Goal: Obtain resource: Download file/media

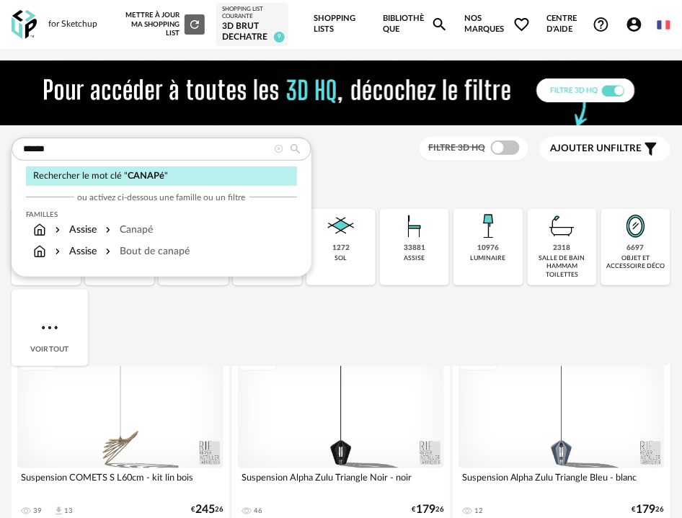
type input "******"
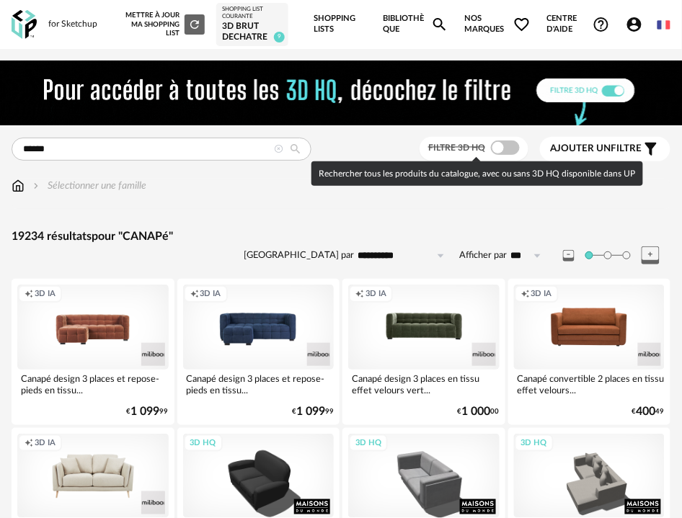
click at [508, 145] on span at bounding box center [505, 148] width 29 height 14
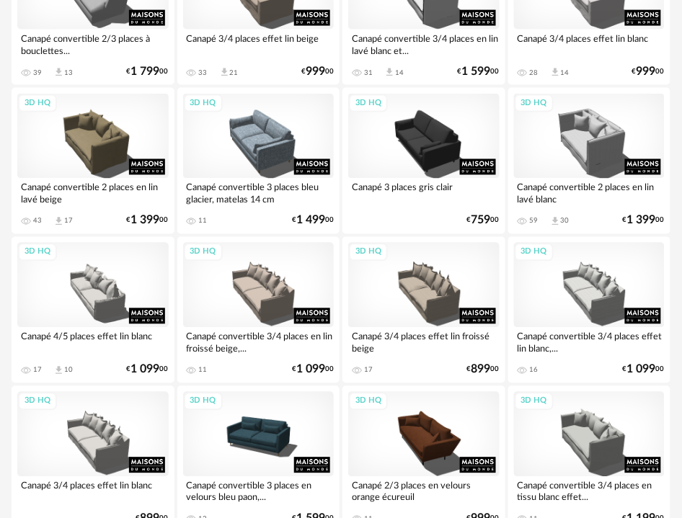
scroll to position [3578, 0]
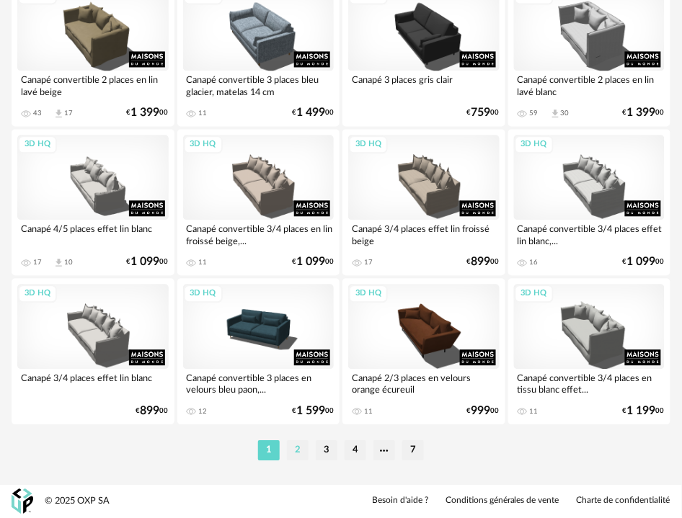
click at [295, 449] on li "2" at bounding box center [298, 451] width 22 height 20
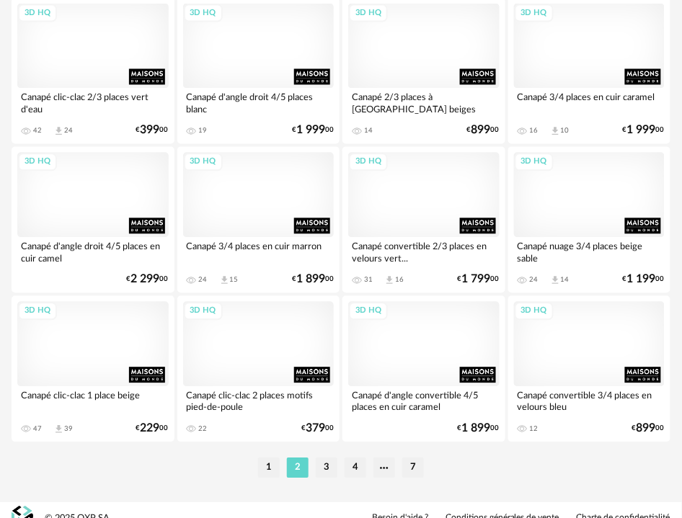
scroll to position [3578, 0]
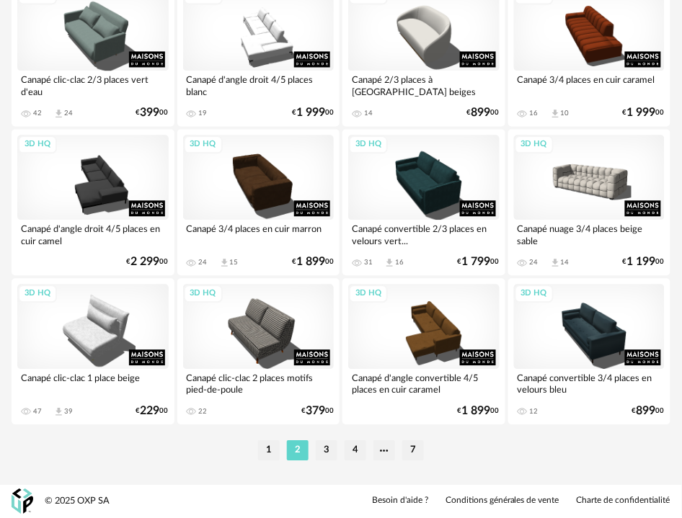
click at [333, 456] on li "3" at bounding box center [327, 451] width 22 height 20
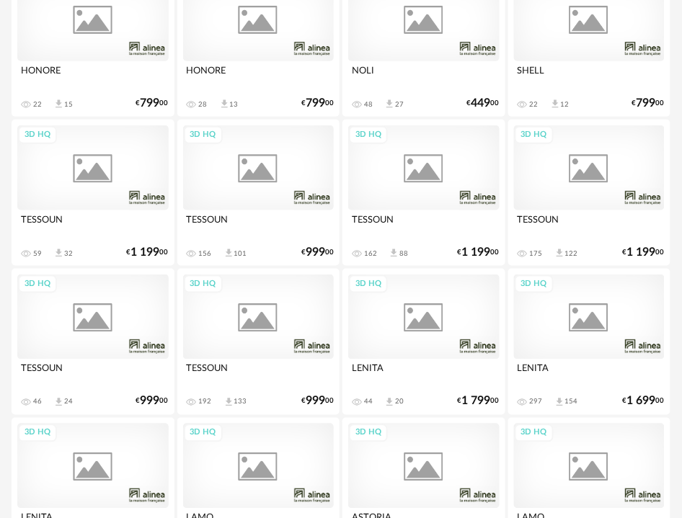
scroll to position [3578, 0]
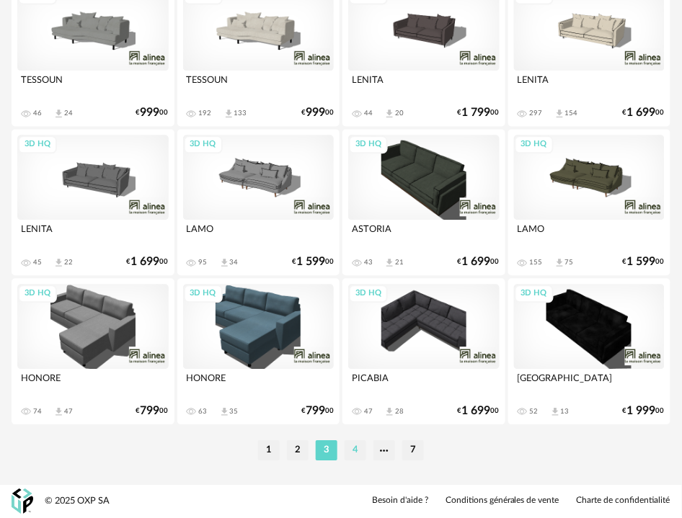
click at [353, 445] on li "4" at bounding box center [355, 451] width 22 height 20
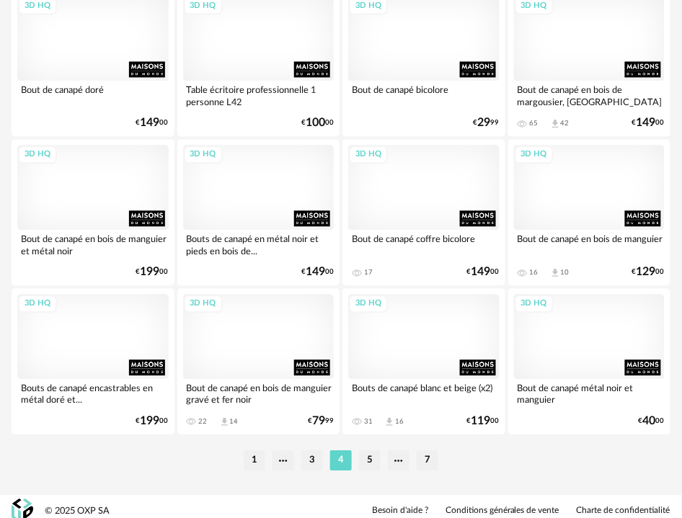
scroll to position [3578, 0]
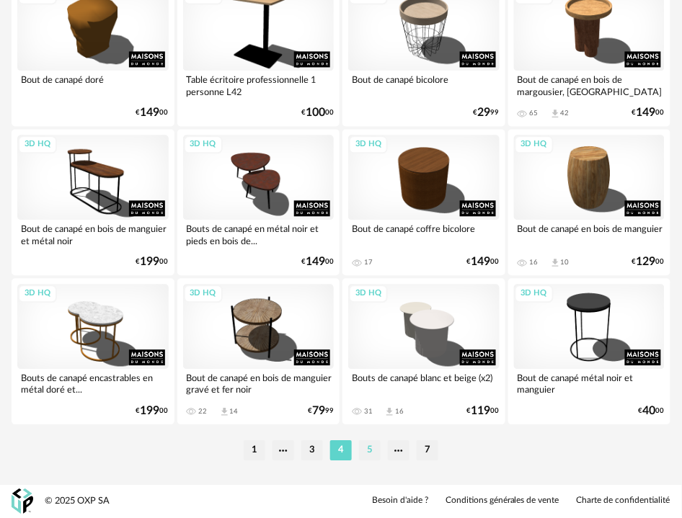
click at [371, 458] on li "5" at bounding box center [370, 451] width 22 height 20
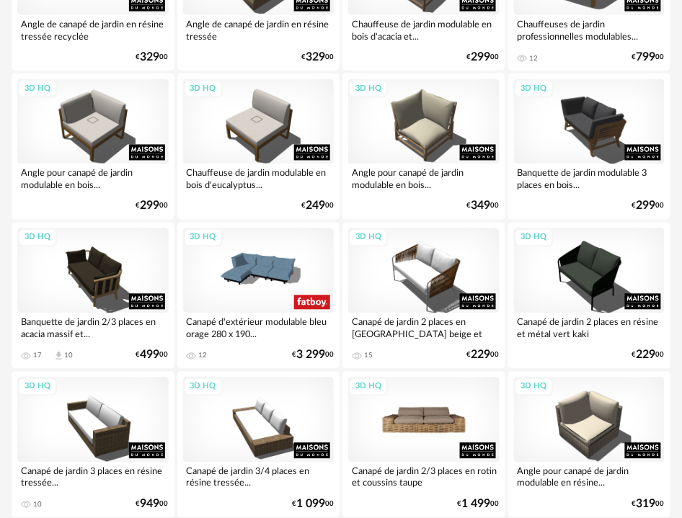
scroll to position [3578, 0]
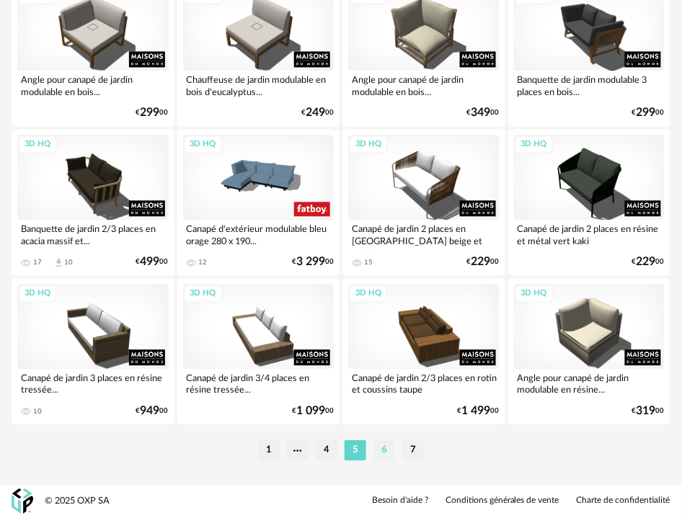
click at [382, 450] on li "6" at bounding box center [384, 451] width 22 height 20
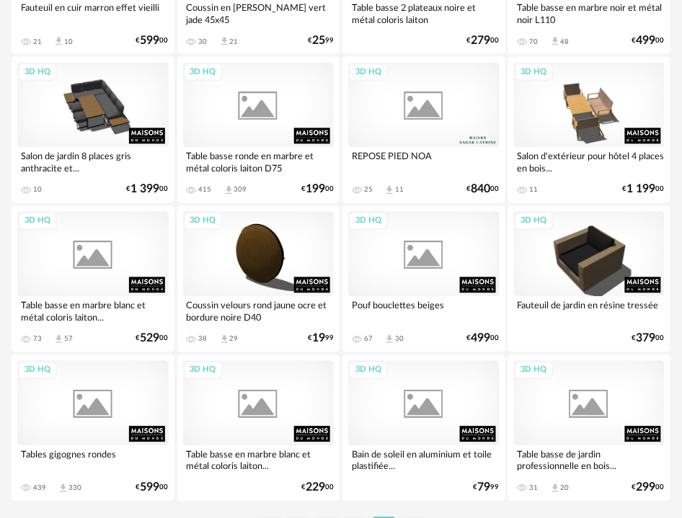
scroll to position [3578, 0]
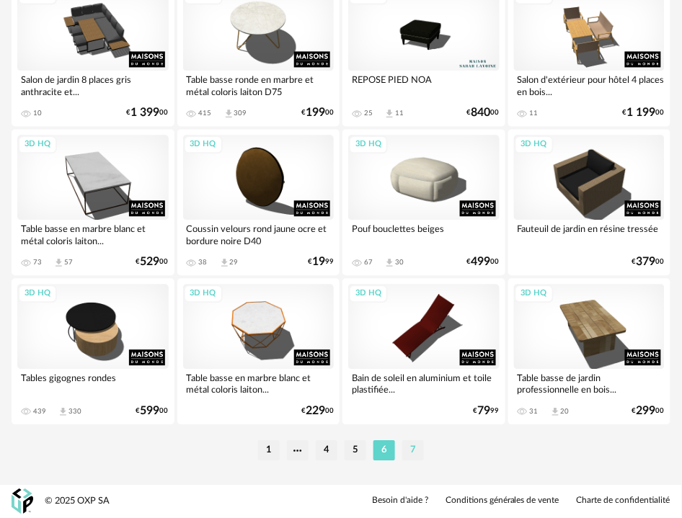
click at [416, 450] on li "7" at bounding box center [413, 451] width 22 height 20
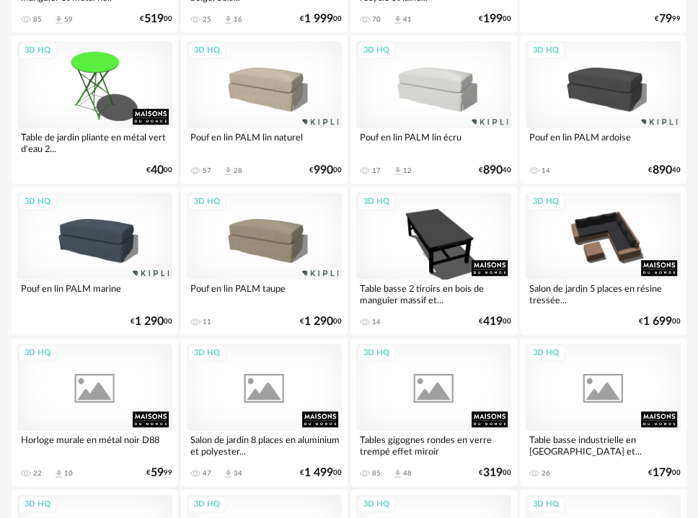
scroll to position [1211, 0]
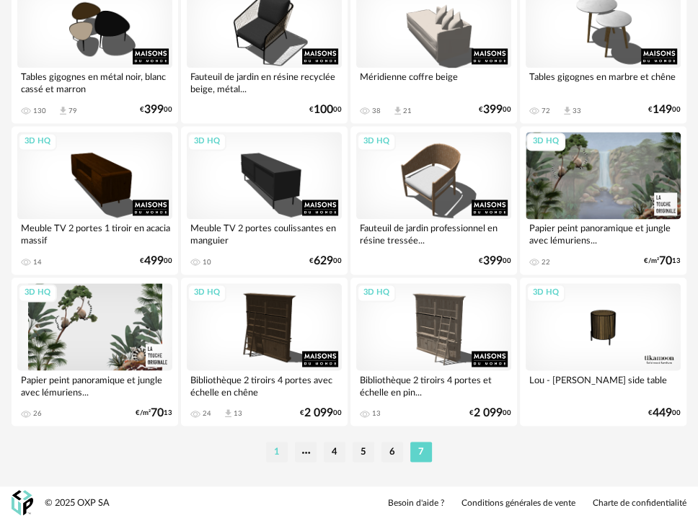
click at [281, 452] on li "1" at bounding box center [277, 452] width 22 height 20
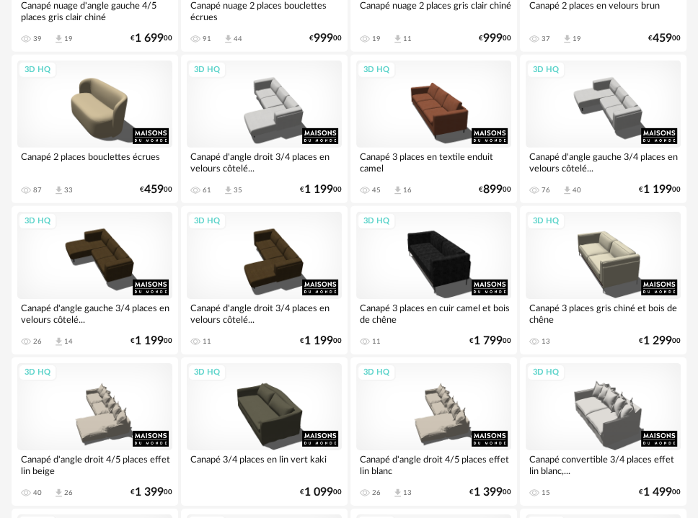
scroll to position [2242, 0]
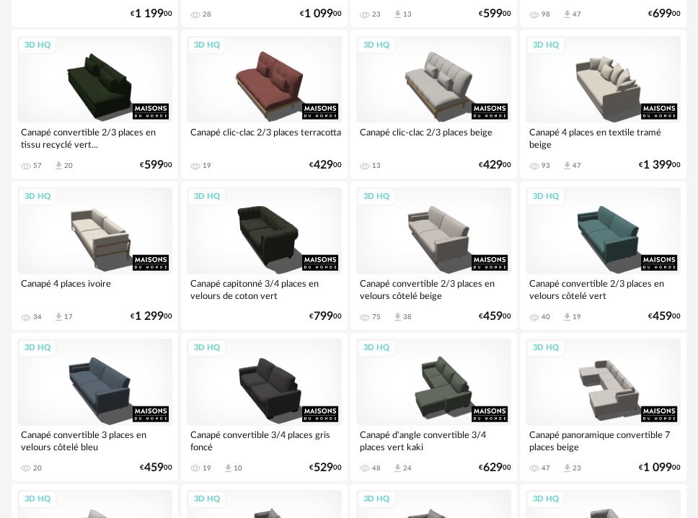
scroll to position [2081, 0]
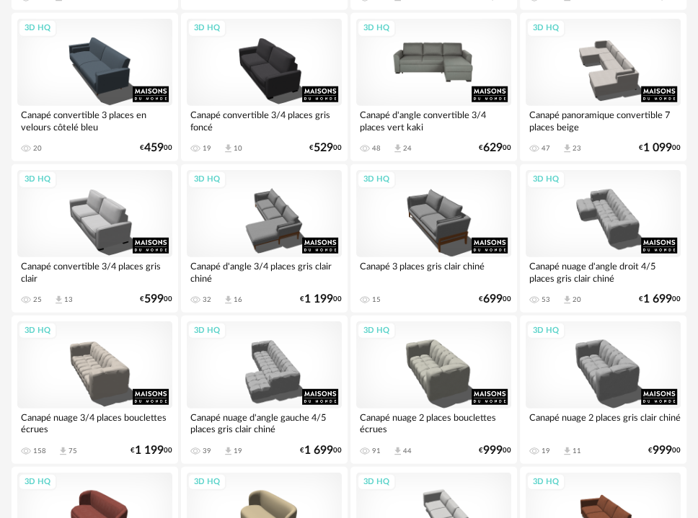
click at [463, 45] on div "3D HQ" at bounding box center [433, 62] width 155 height 87
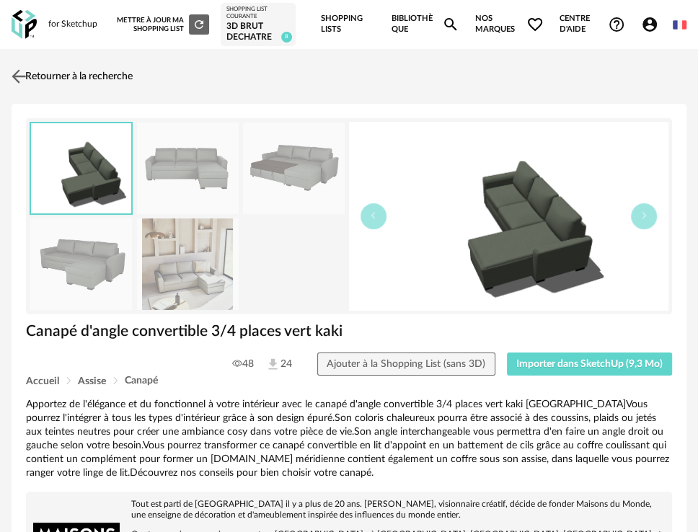
click at [120, 80] on link "Retourner à la recherche" at bounding box center [70, 77] width 125 height 32
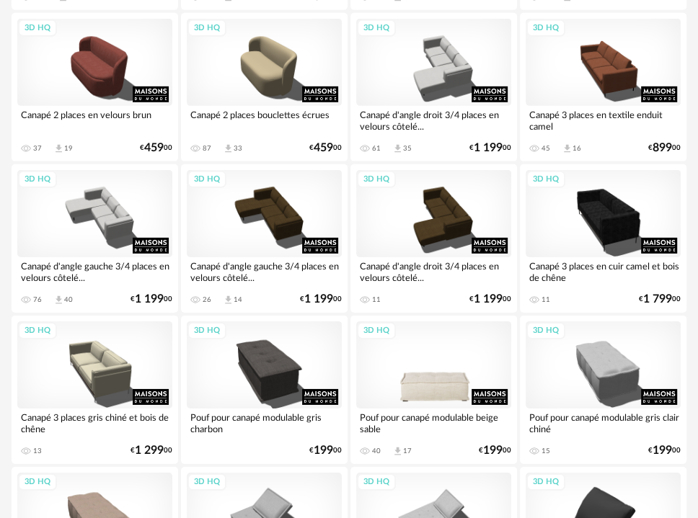
scroll to position [2562, 0]
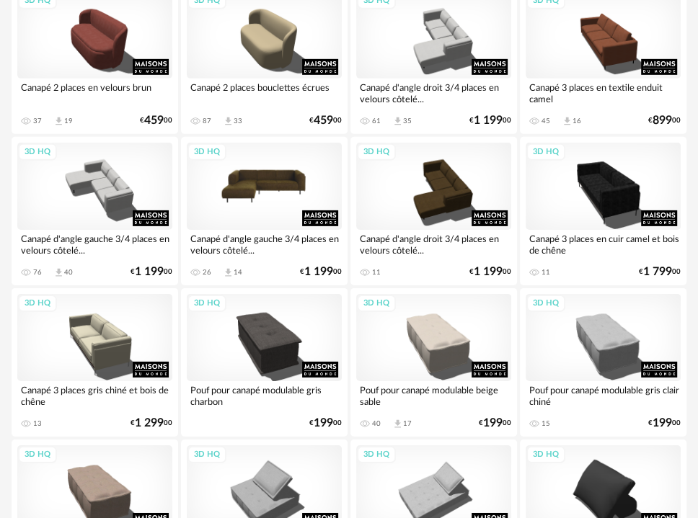
click at [275, 195] on div "3D HQ" at bounding box center [264, 186] width 155 height 87
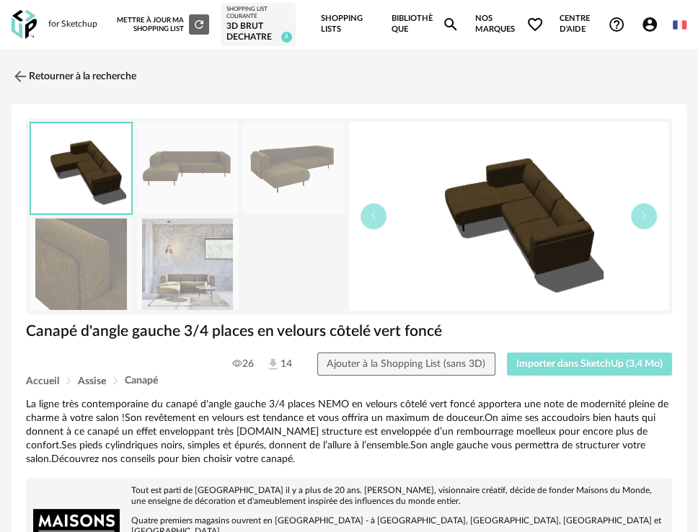
click at [577, 361] on span "Importer dans SketchUp (3,4 Mo)" at bounding box center [589, 364] width 146 height 10
drag, startPoint x: 96, startPoint y: 74, endPoint x: 98, endPoint y: 65, distance: 9.6
click at [97, 73] on link "Retourner à la recherche" at bounding box center [70, 77] width 125 height 32
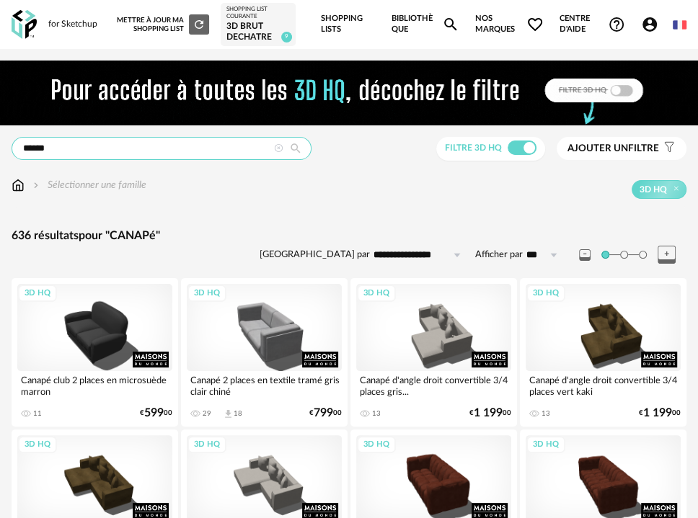
click at [154, 145] on input "******" at bounding box center [162, 148] width 300 height 23
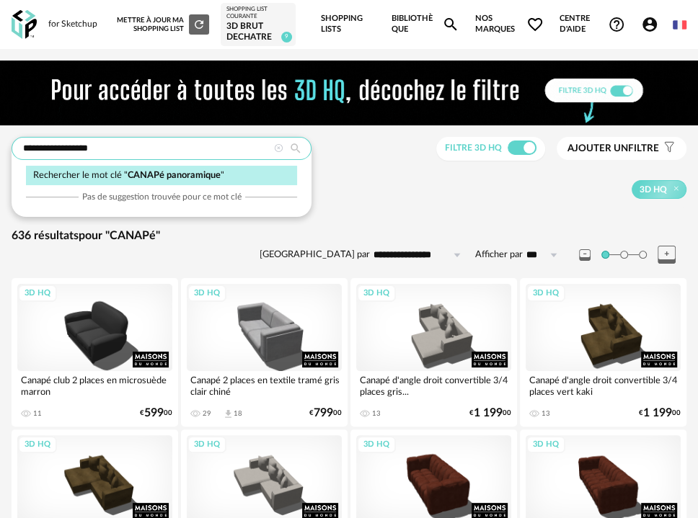
type input "**********"
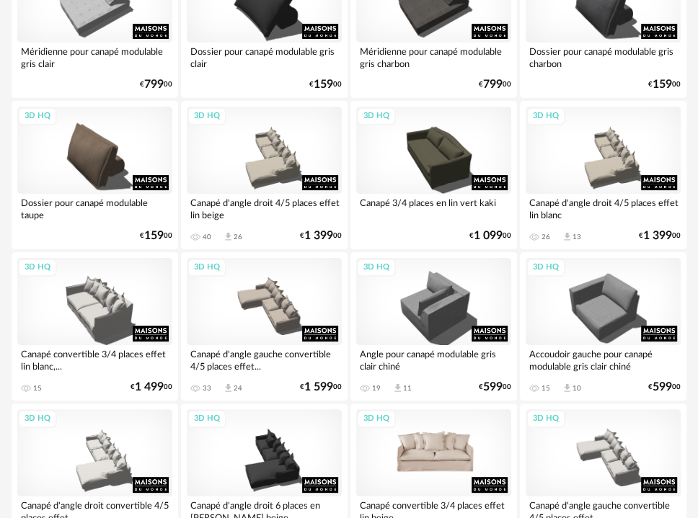
scroll to position [3631, 0]
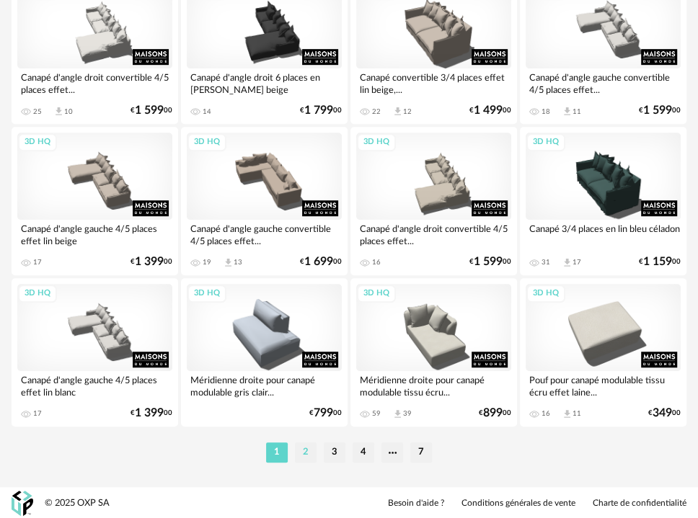
click at [300, 453] on li "2" at bounding box center [306, 452] width 22 height 20
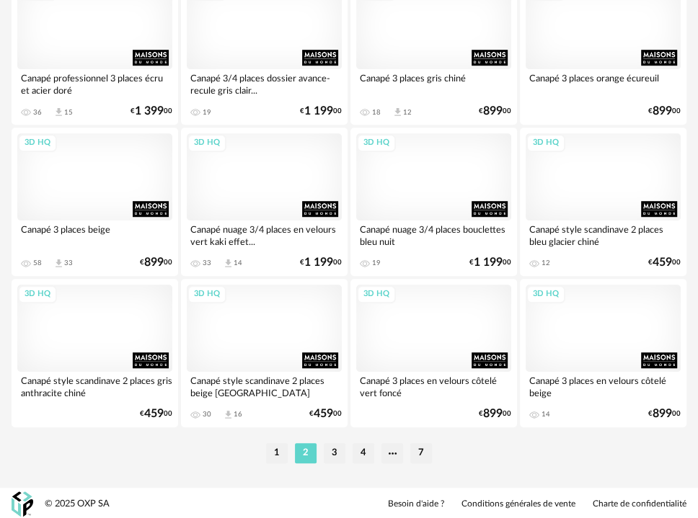
scroll to position [3631, 0]
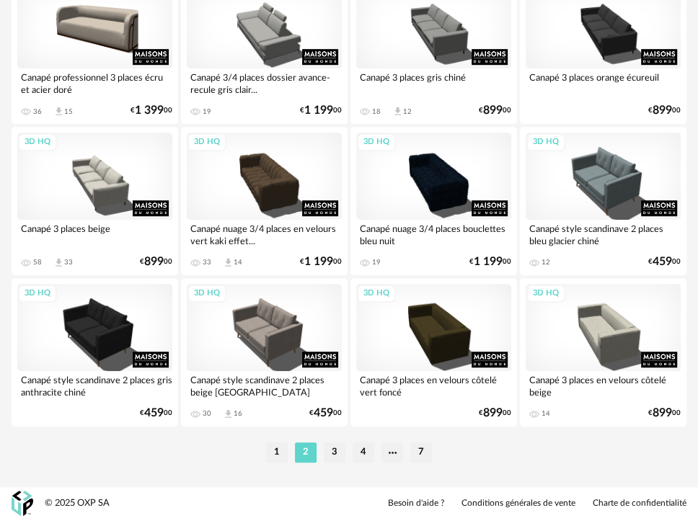
click at [337, 450] on li "3" at bounding box center [335, 452] width 22 height 20
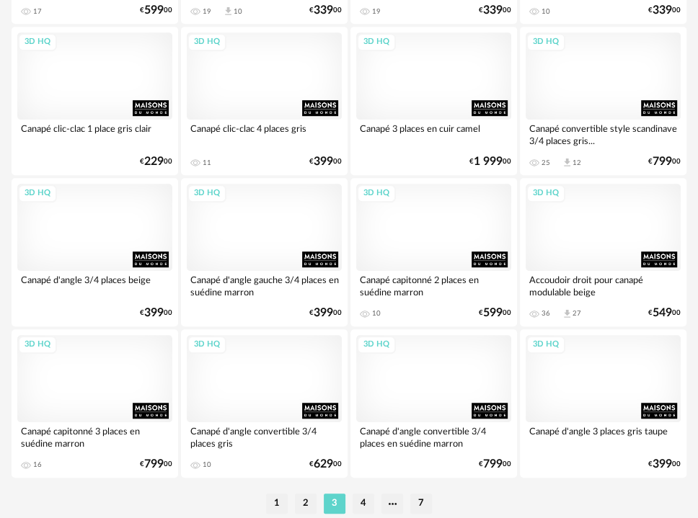
scroll to position [3631, 0]
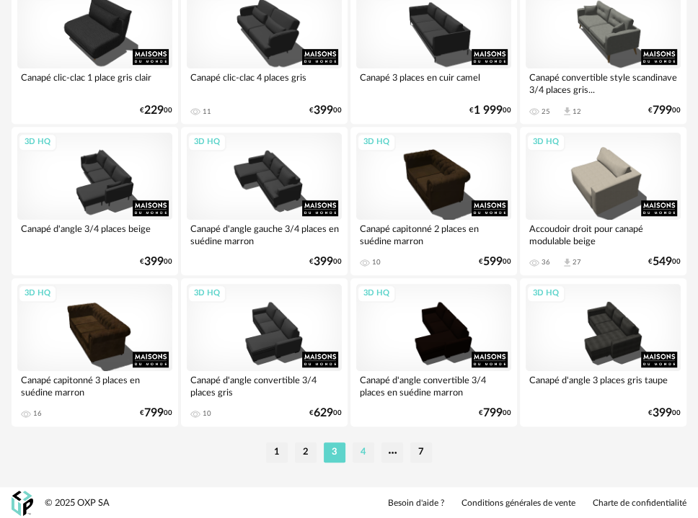
click at [365, 450] on li "4" at bounding box center [363, 452] width 22 height 20
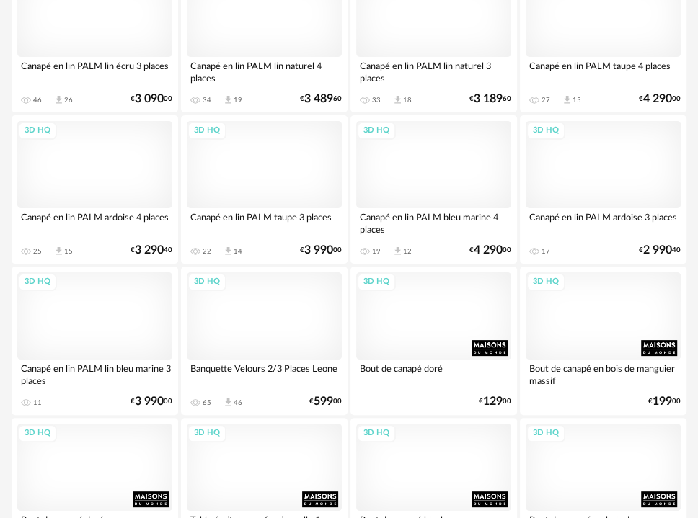
scroll to position [3631, 0]
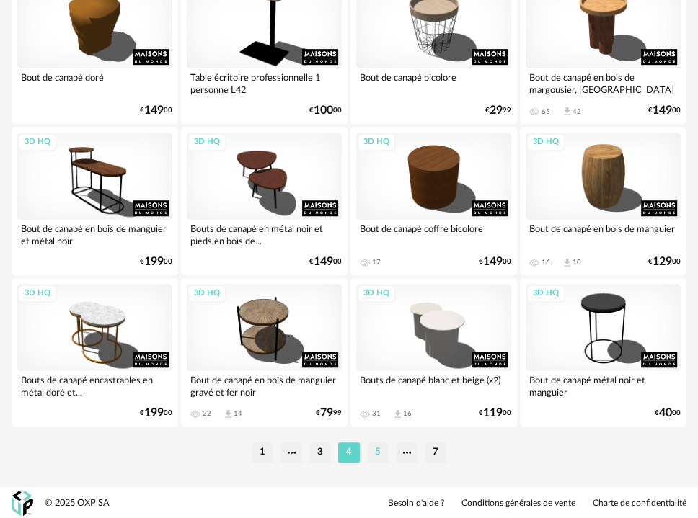
click at [383, 453] on li "5" at bounding box center [378, 452] width 22 height 20
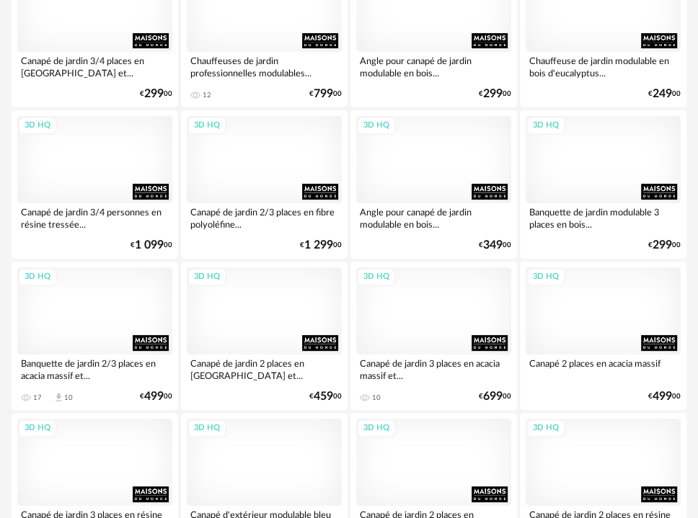
scroll to position [3631, 0]
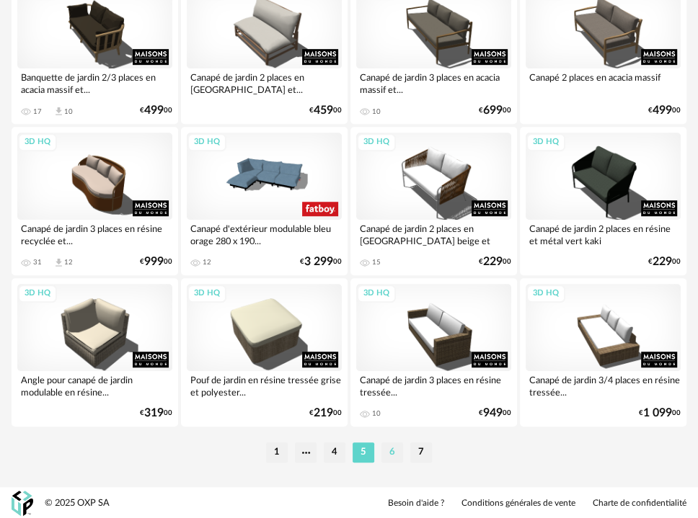
click at [395, 452] on li "6" at bounding box center [392, 452] width 22 height 20
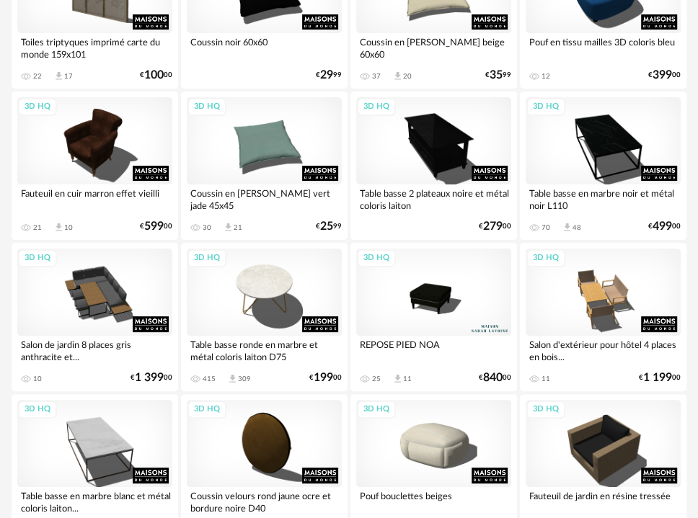
scroll to position [3631, 0]
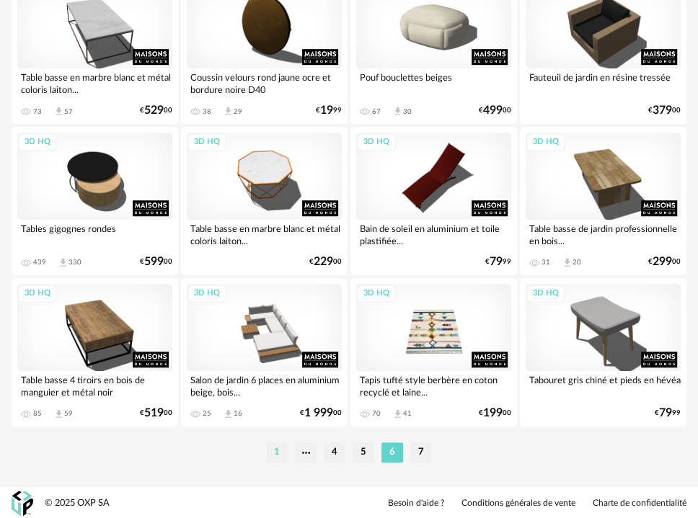
click at [270, 453] on li "1" at bounding box center [277, 452] width 22 height 20
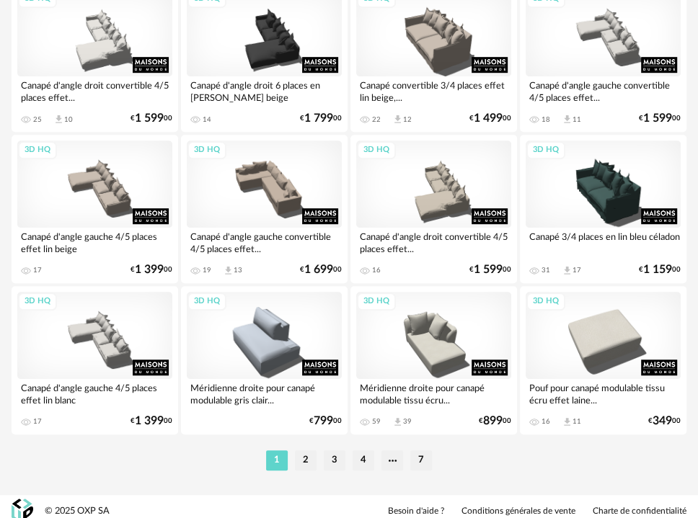
scroll to position [3626, 0]
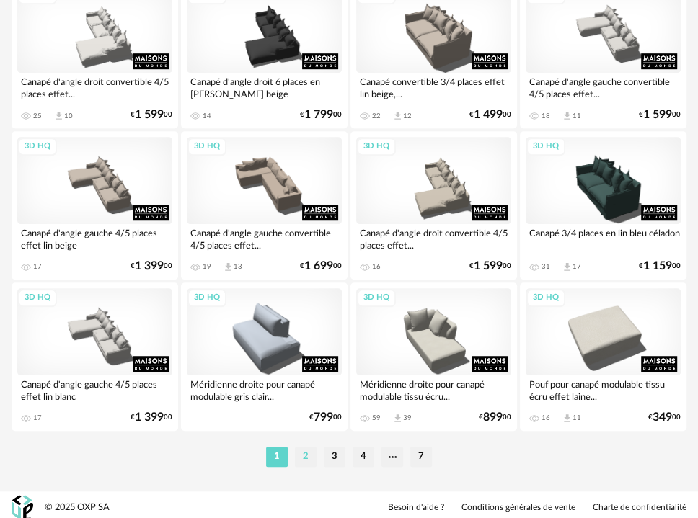
click at [301, 454] on li "2" at bounding box center [306, 457] width 22 height 20
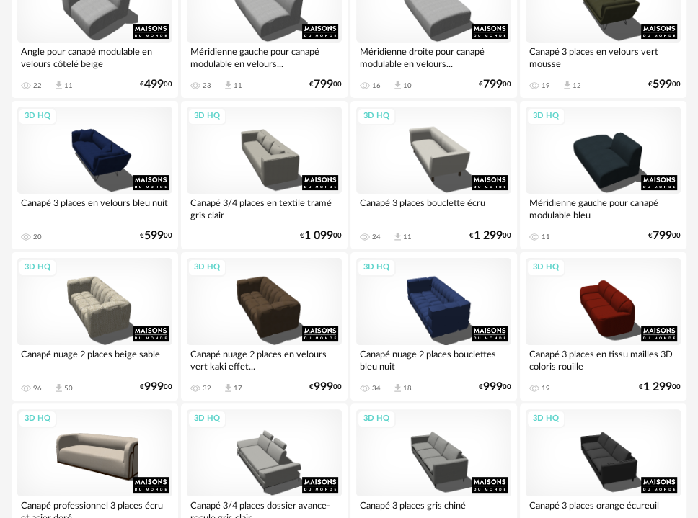
scroll to position [3603, 0]
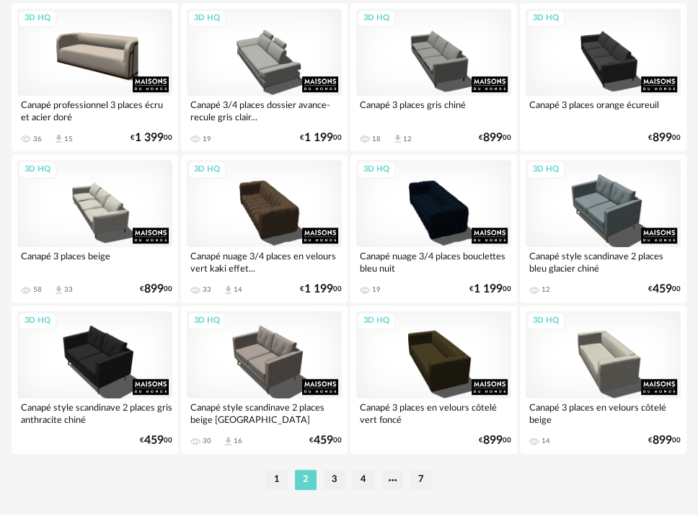
click at [333, 476] on li "3" at bounding box center [335, 480] width 22 height 20
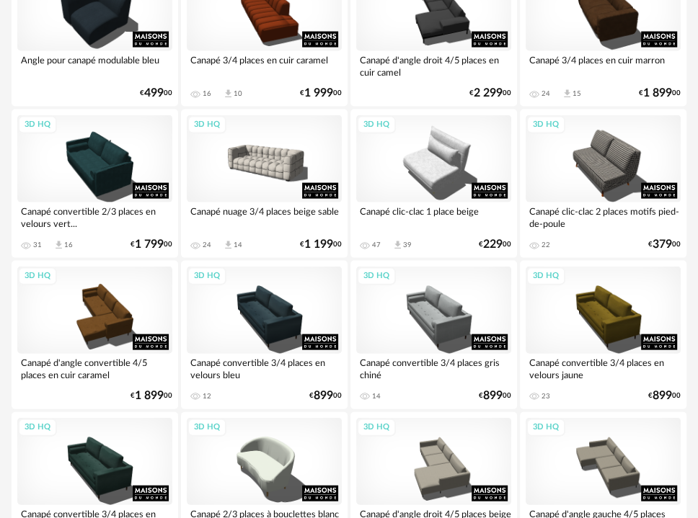
scroll to position [1841, 0]
